Goal: Find specific page/section: Find specific page/section

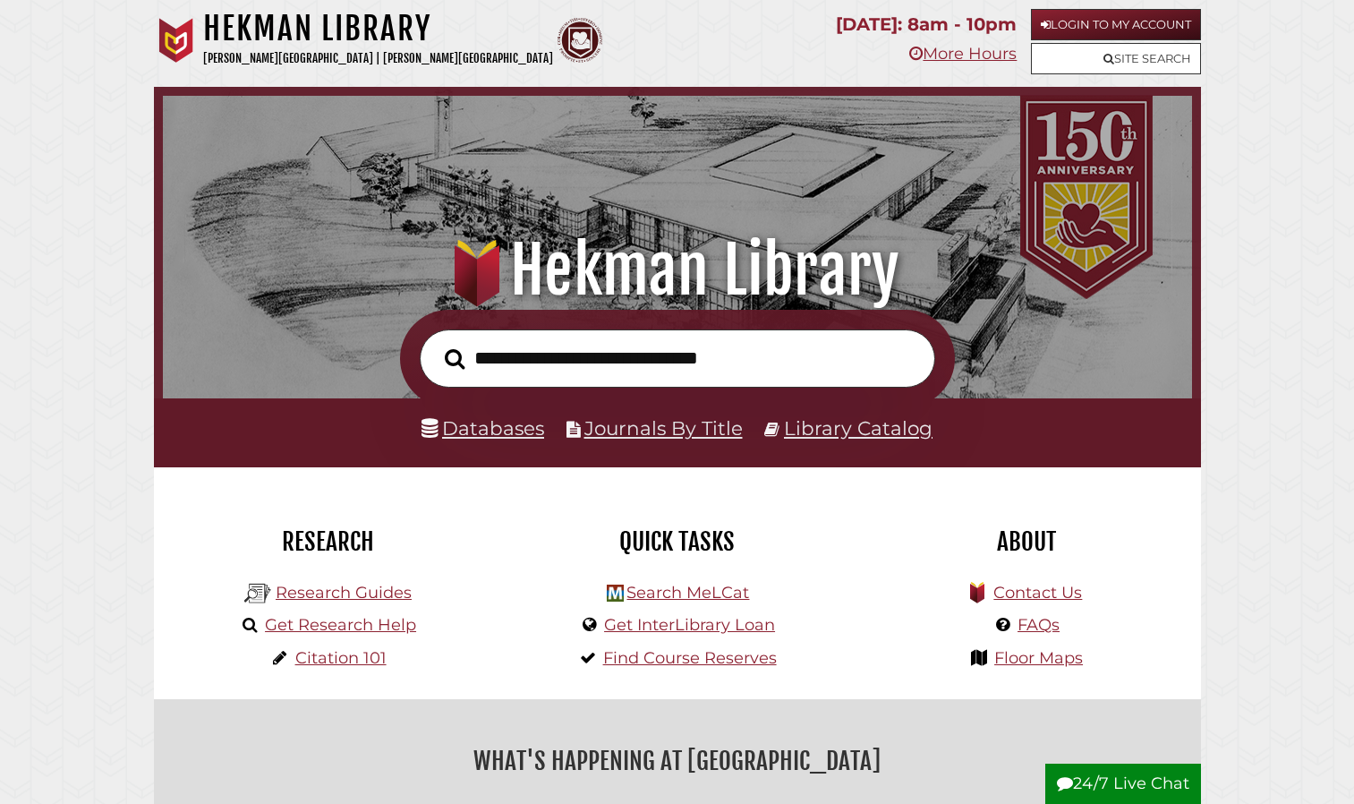
scroll to position [340, 1020]
click at [482, 427] on link "Databases" at bounding box center [482, 427] width 123 height 23
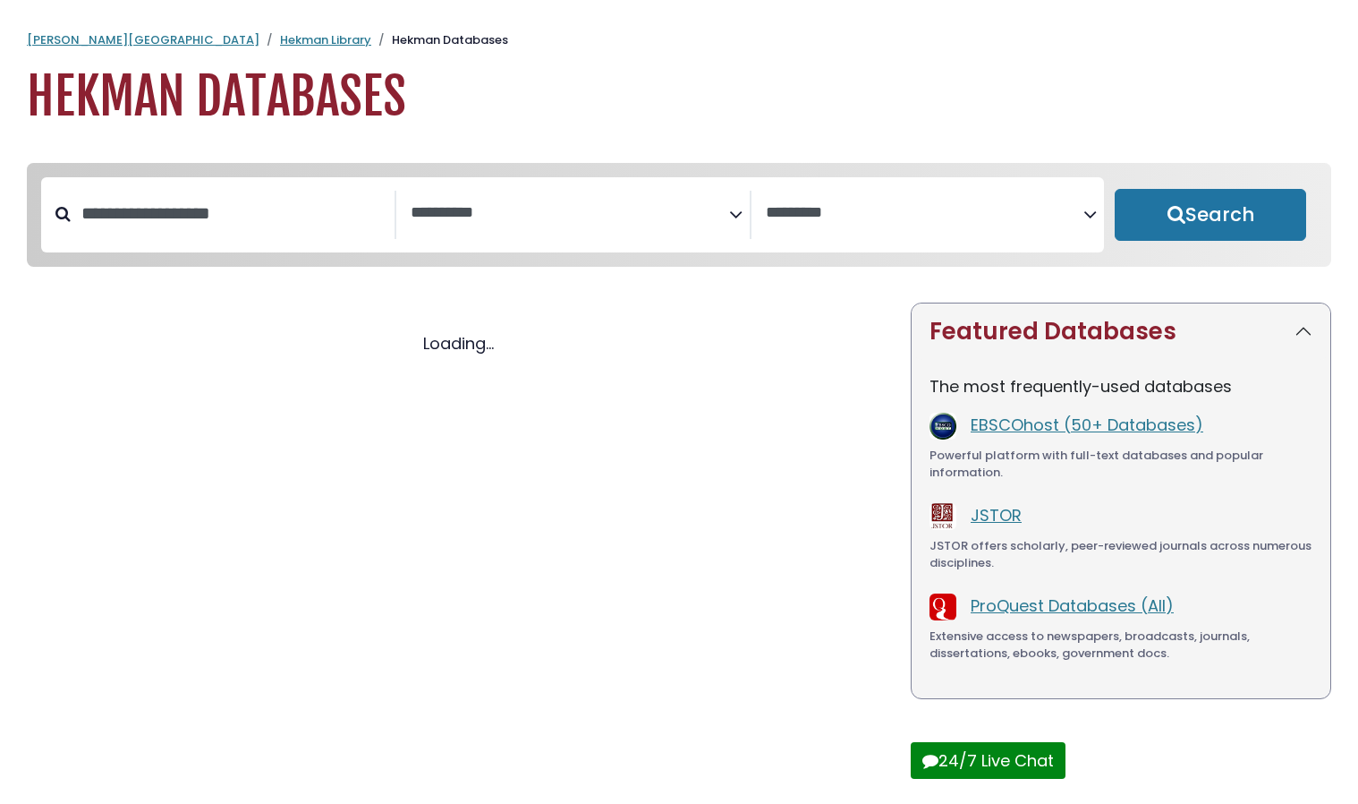
select select "Database Subject Filter"
select select "Database Vendors Filter"
select select "Database Subject Filter"
select select "Database Vendors Filter"
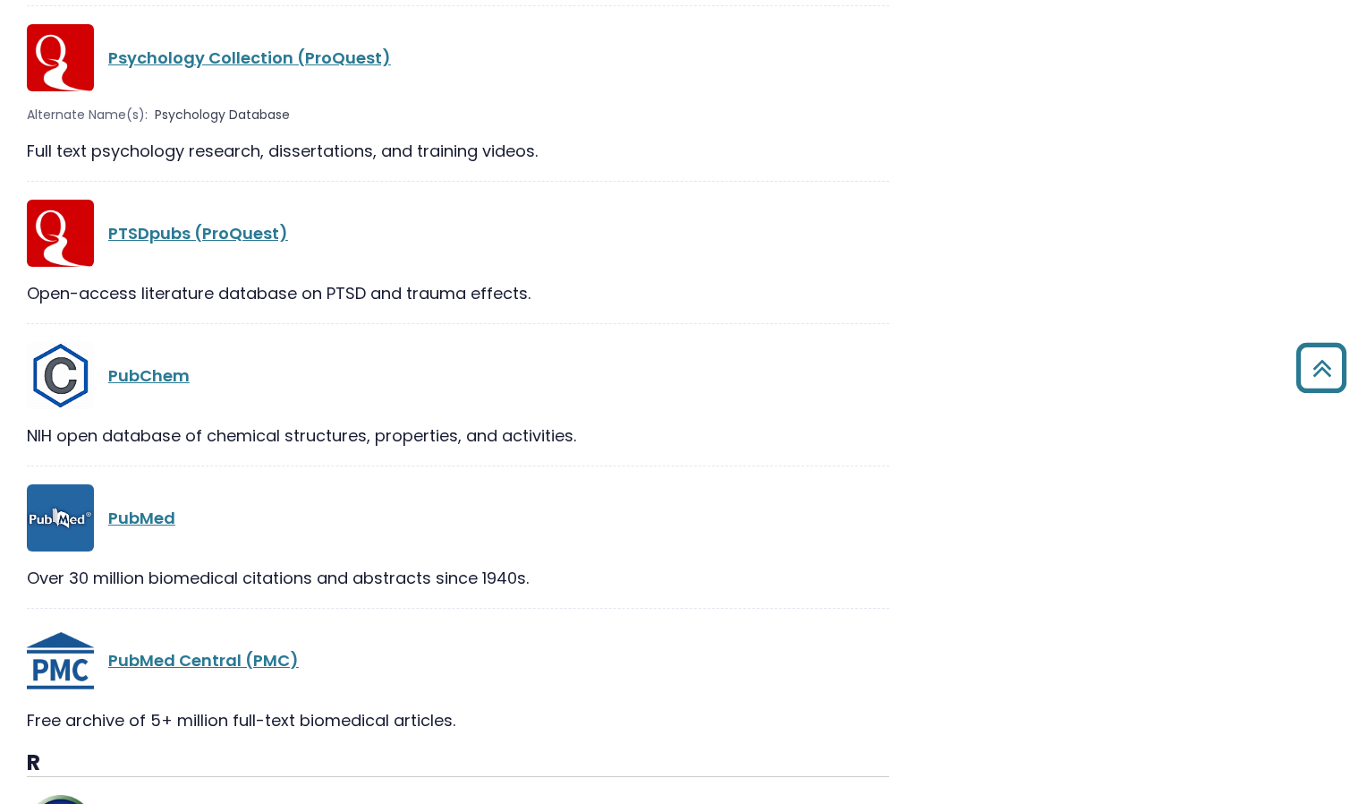
scroll to position [8351, 0]
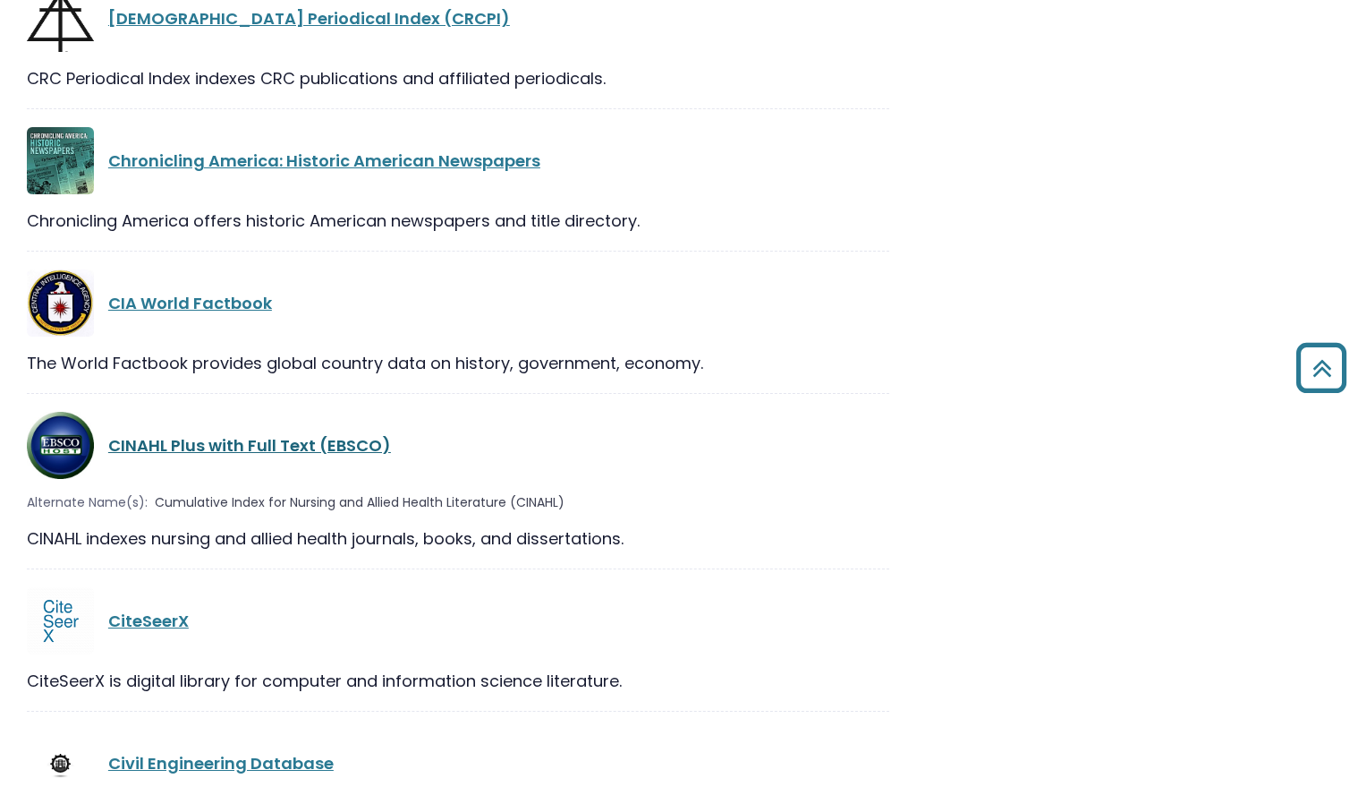
click at [302, 434] on link "CINAHL Plus with Full Text (EBSCO)" at bounding box center [249, 445] width 283 height 22
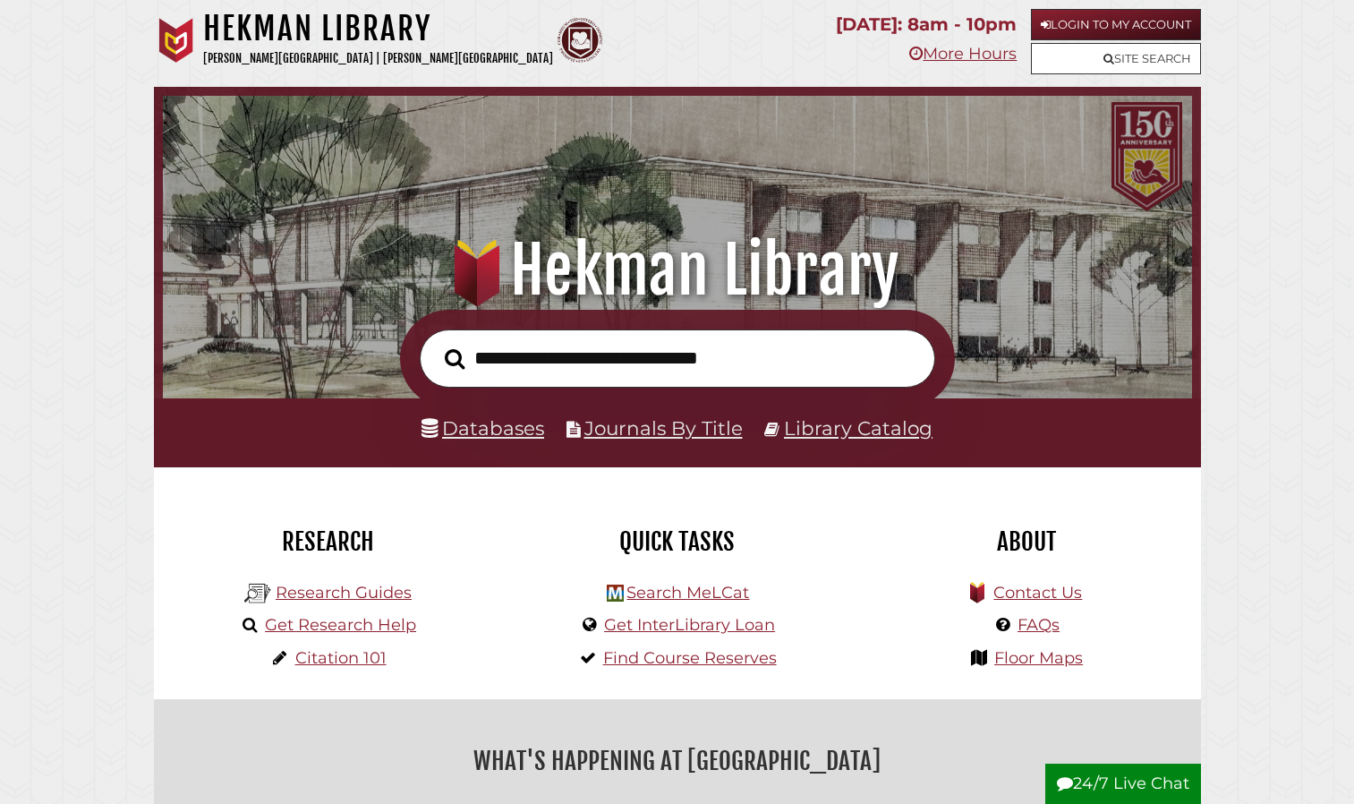
scroll to position [340, 1020]
click at [483, 435] on link "Databases" at bounding box center [482, 427] width 123 height 23
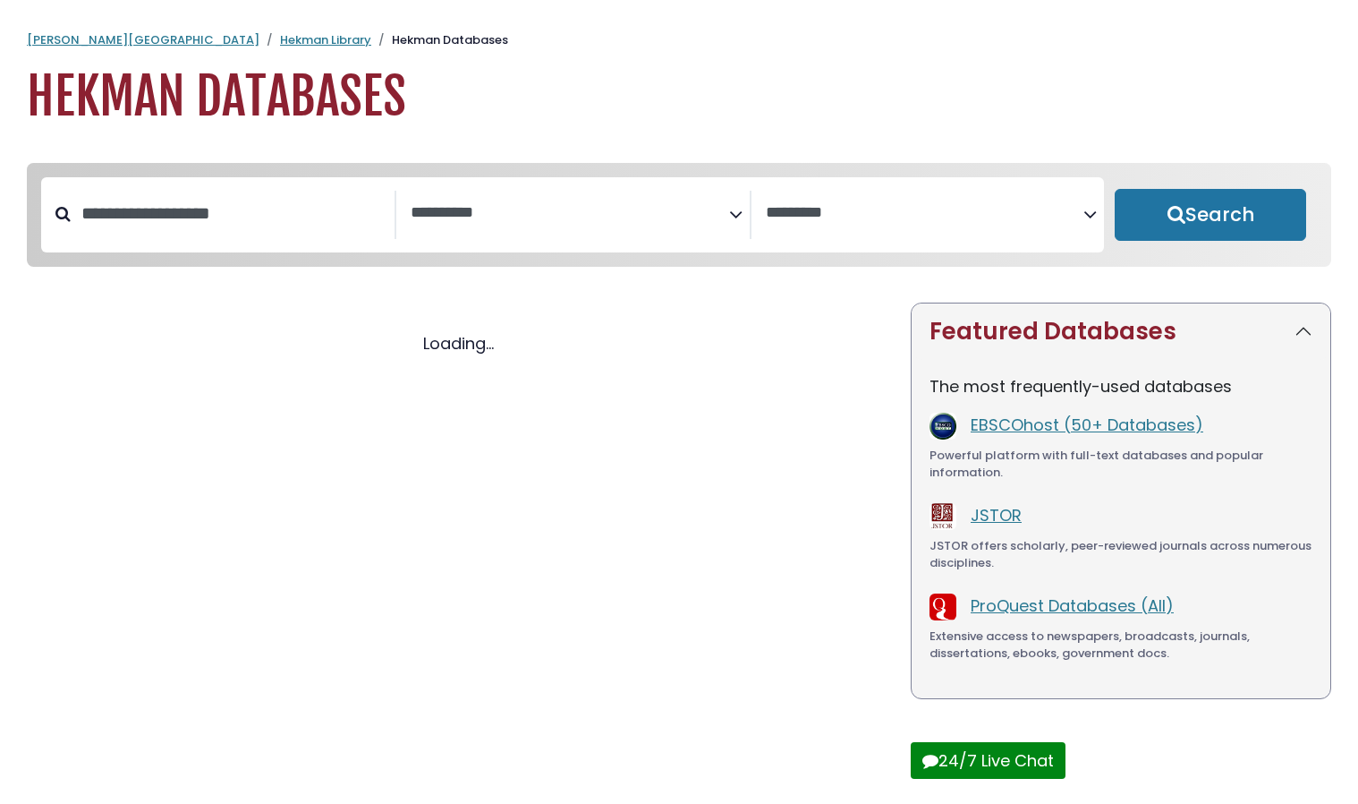
select select "Database Subject Filter"
select select "Database Vendors Filter"
select select "Database Subject Filter"
select select "Database Vendors Filter"
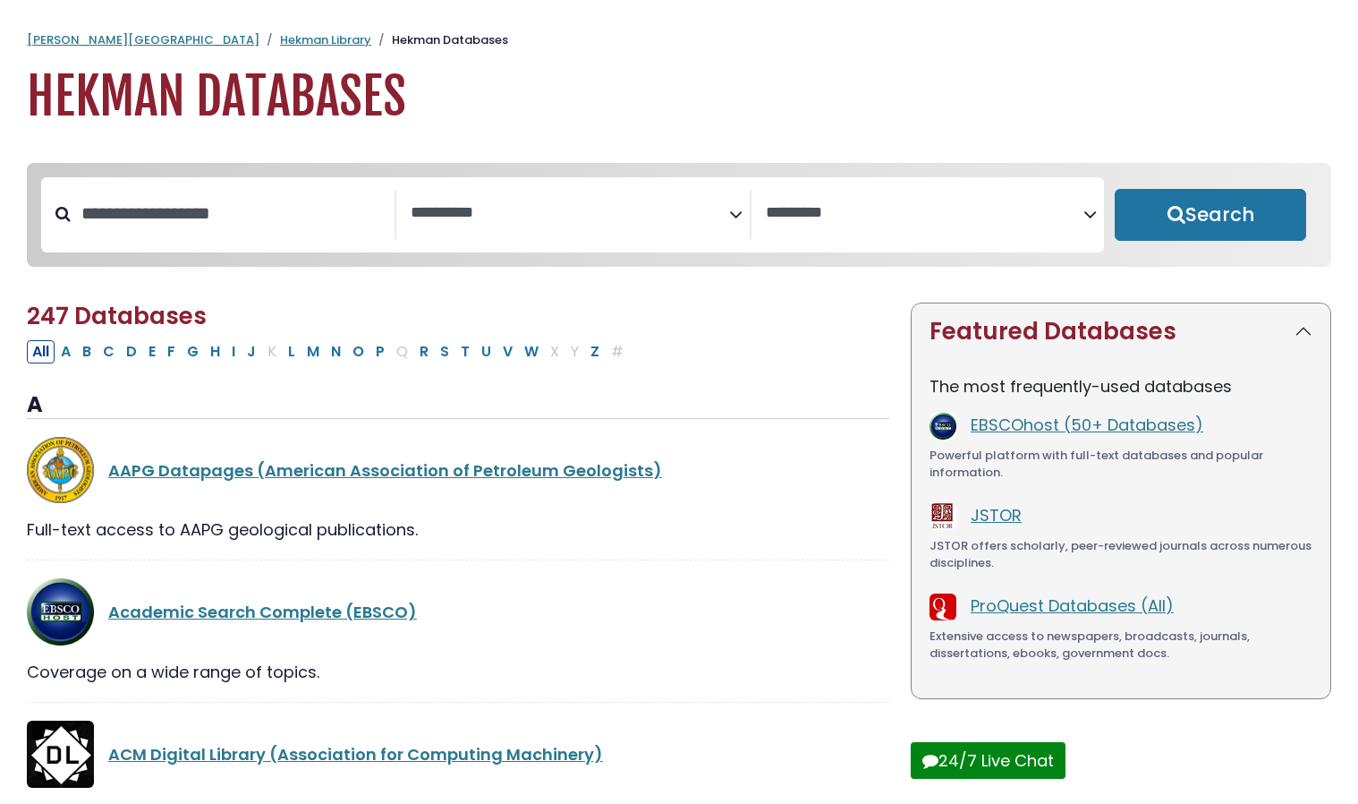
scroll to position [30619, 0]
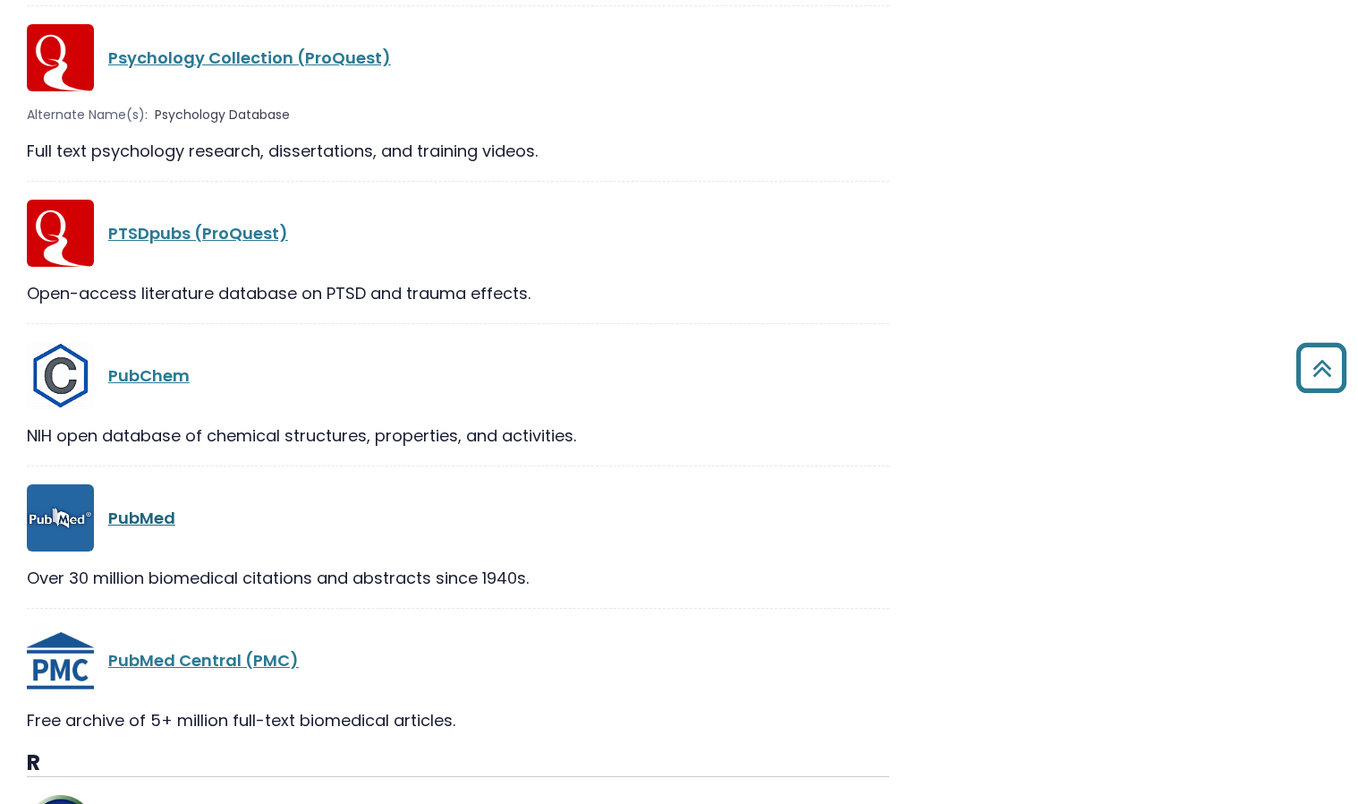
click at [156, 506] on link "PubMed" at bounding box center [141, 517] width 67 height 22
